Goal: Task Accomplishment & Management: Use online tool/utility

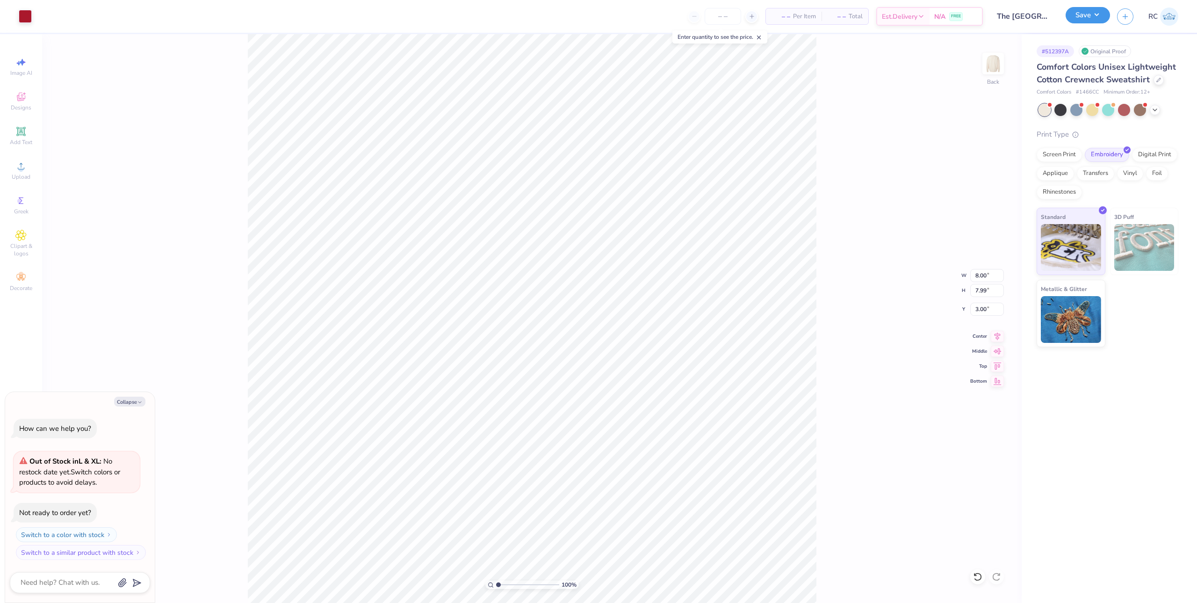
click at [1106, 16] on button "Save" at bounding box center [1088, 15] width 44 height 16
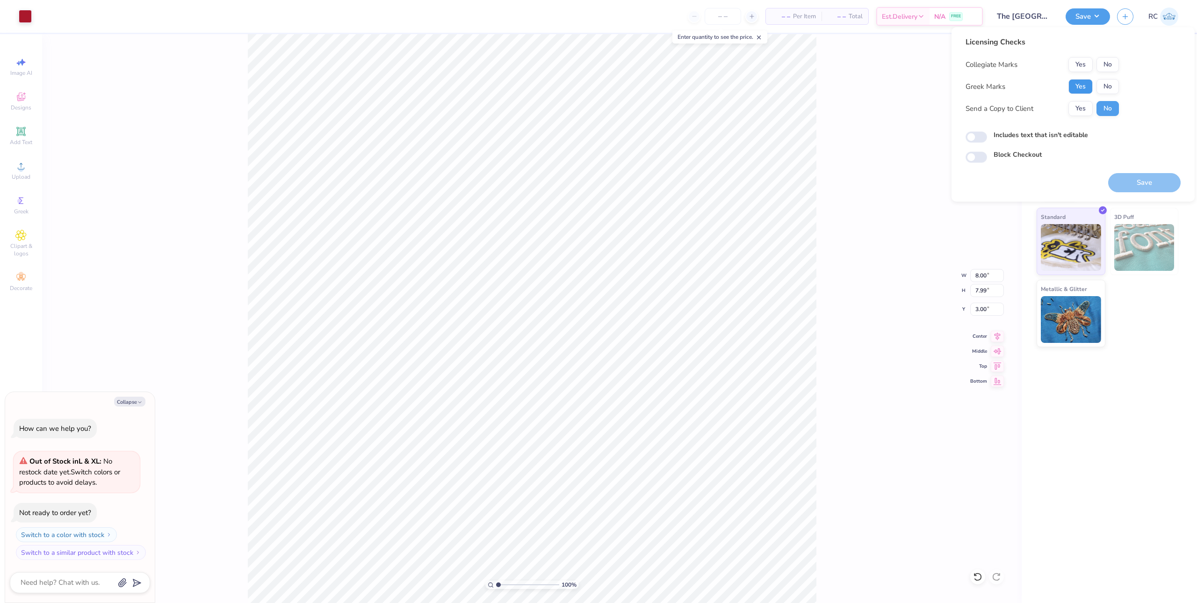
click at [1075, 84] on button "Yes" at bounding box center [1080, 86] width 24 height 15
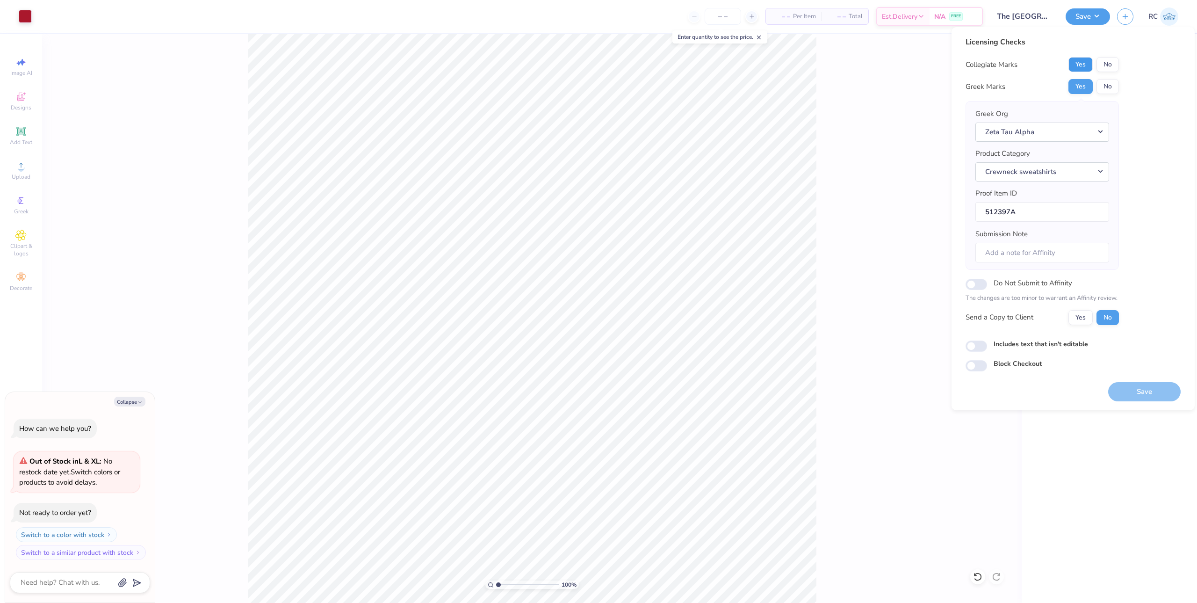
click at [1083, 65] on button "Yes" at bounding box center [1080, 64] width 24 height 15
click at [1075, 319] on button "Yes" at bounding box center [1080, 317] width 24 height 15
type textarea "x"
click at [983, 346] on input "Includes text that isn't editable" at bounding box center [977, 345] width 22 height 11
checkbox input "true"
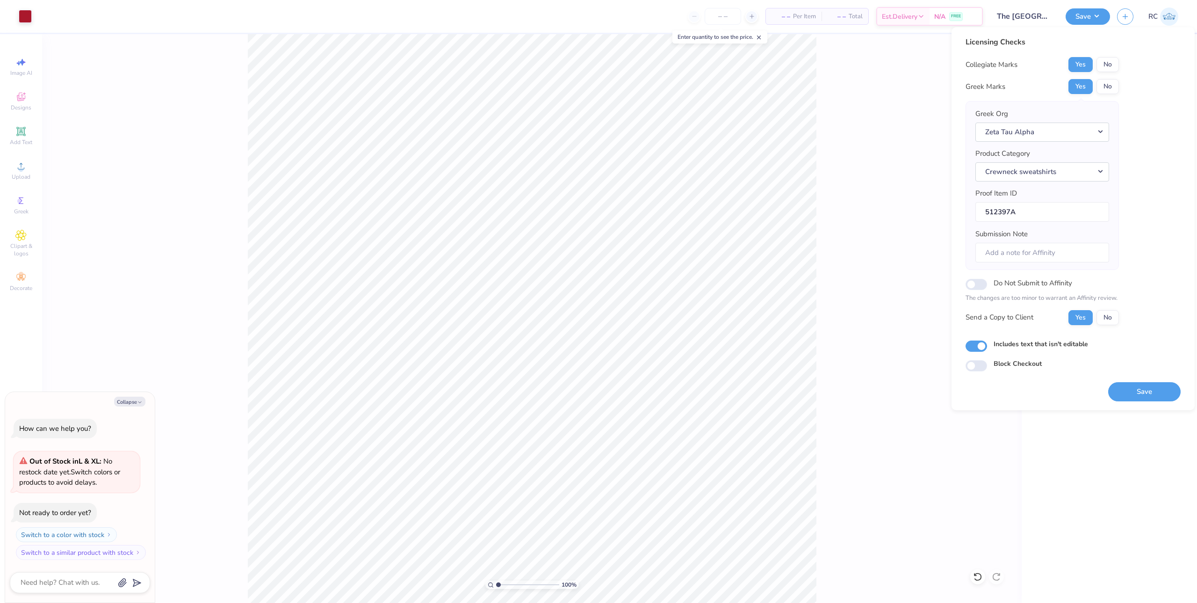
click at [1125, 390] on button "Save" at bounding box center [1144, 391] width 72 height 19
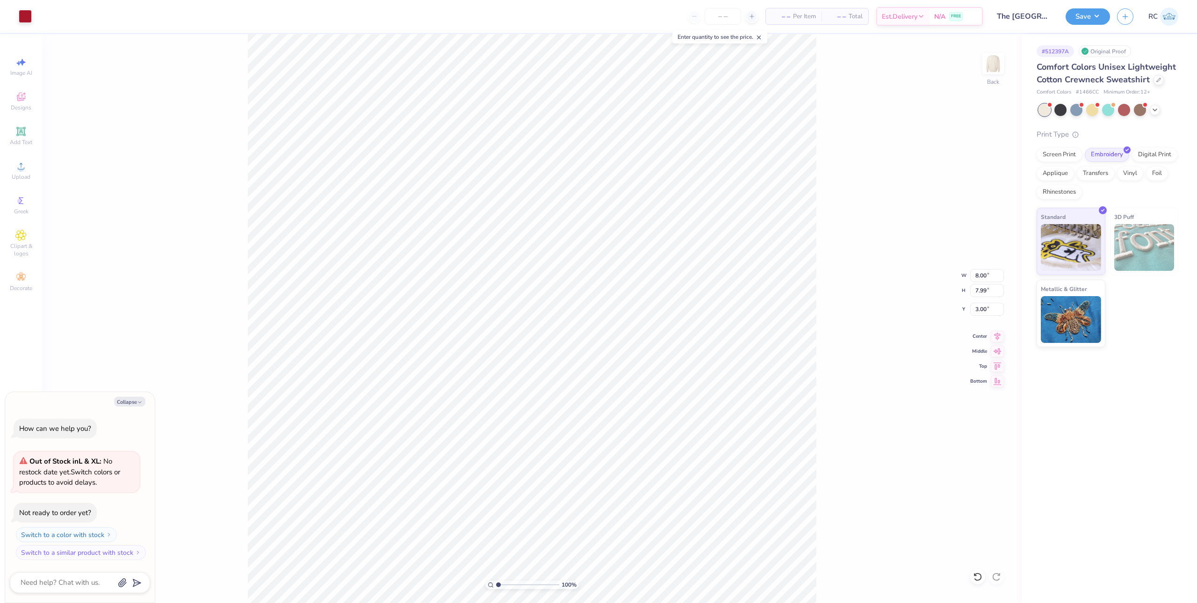
type textarea "x"
